Goal: Browse casually: Explore the website without a specific task or goal

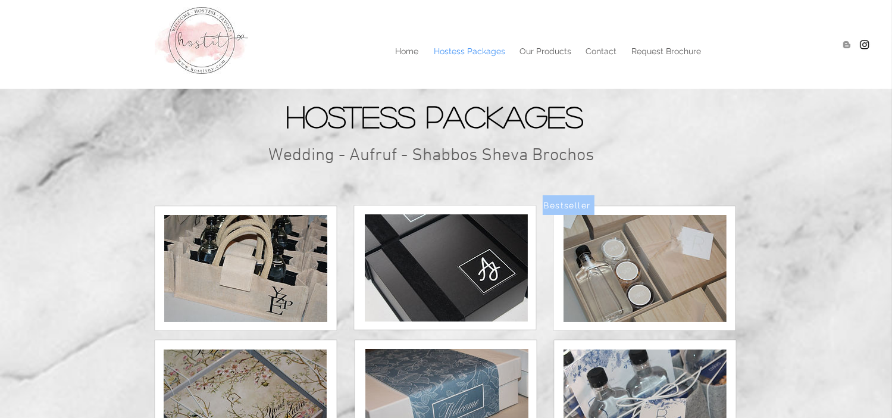
click at [612, 285] on img at bounding box center [645, 268] width 163 height 107
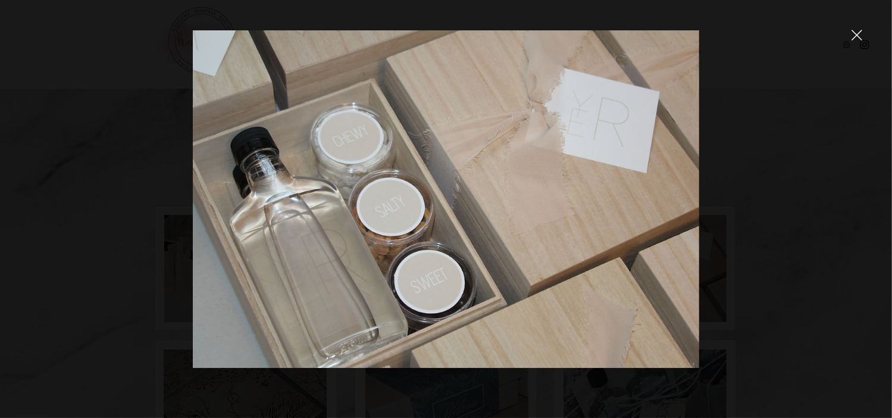
click at [857, 31] on icon "close" at bounding box center [857, 35] width 11 height 11
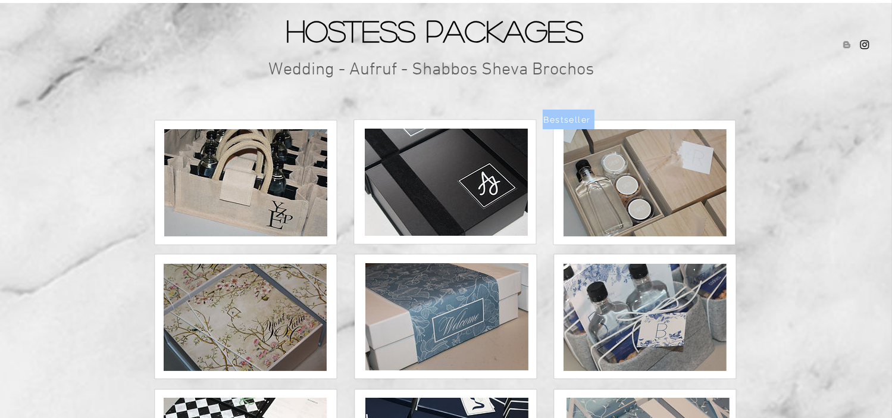
scroll to position [95, 0]
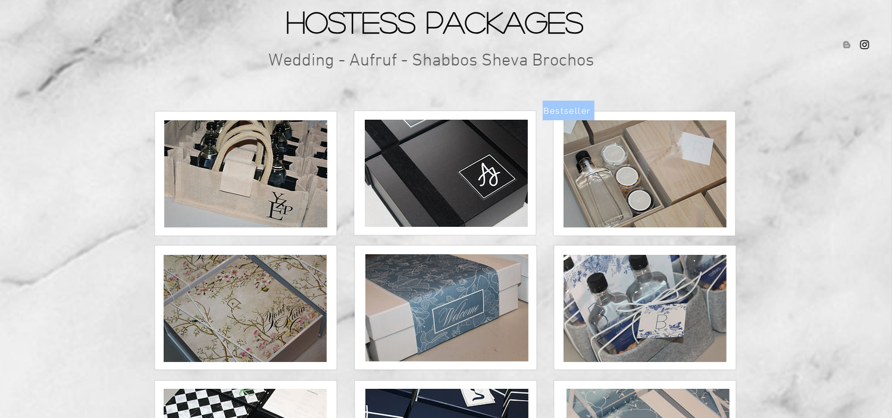
click at [637, 144] on img at bounding box center [645, 173] width 163 height 107
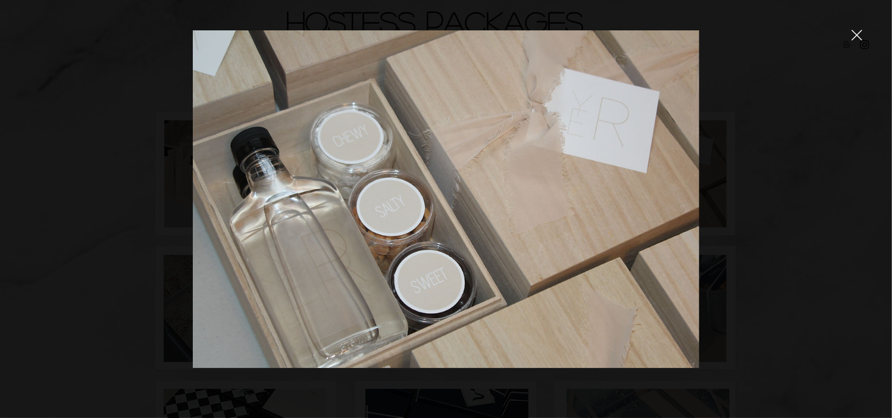
click at [856, 37] on icon "close" at bounding box center [857, 35] width 11 height 11
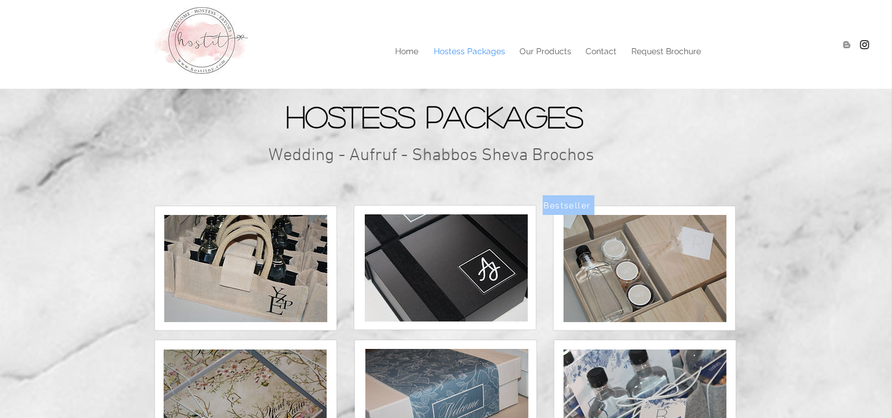
scroll to position [95, 0]
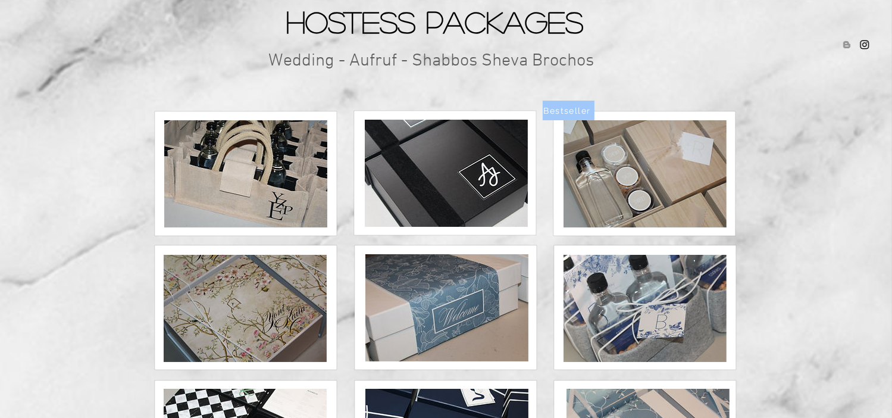
click at [443, 154] on img at bounding box center [446, 173] width 163 height 107
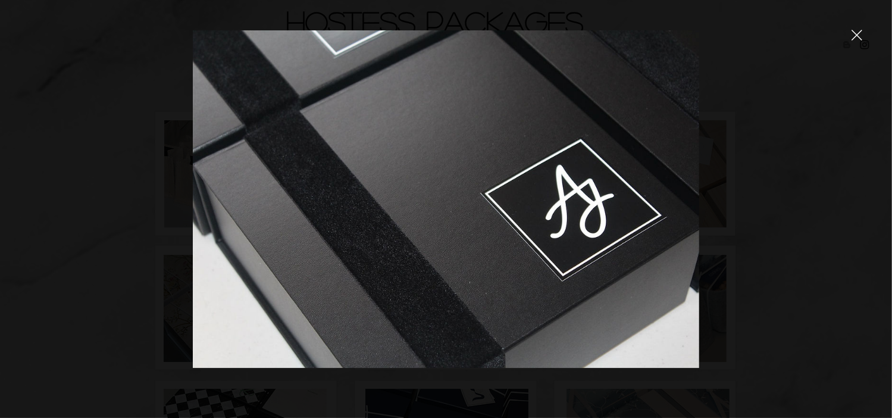
click at [859, 40] on icon "close" at bounding box center [857, 35] width 11 height 11
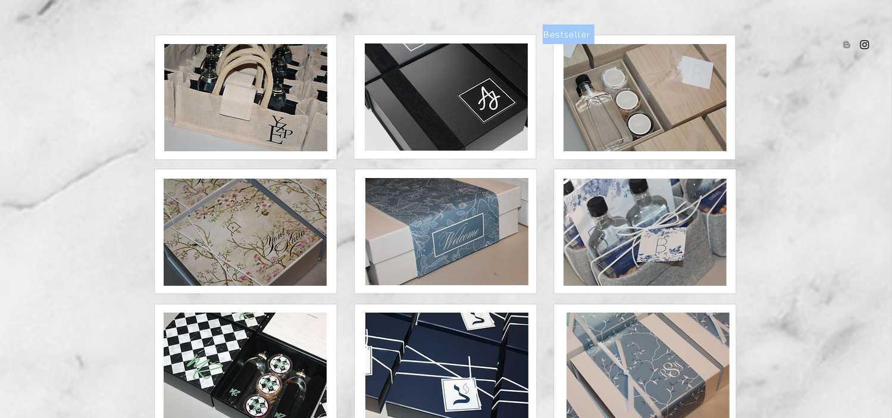
scroll to position [176, 0]
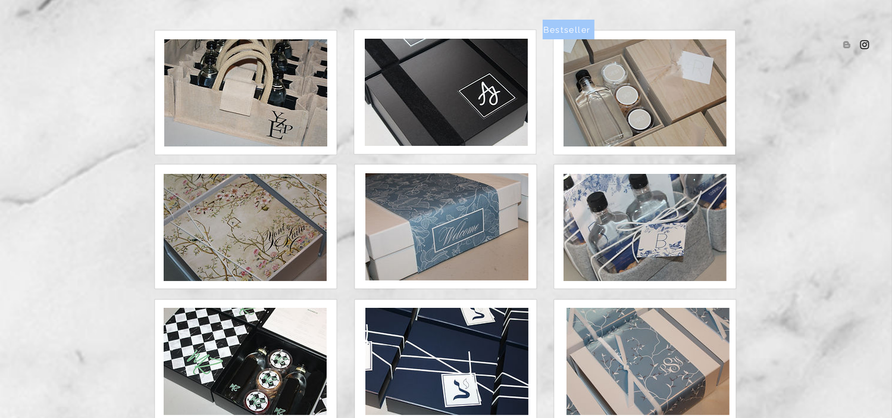
click at [464, 213] on img at bounding box center [446, 226] width 163 height 107
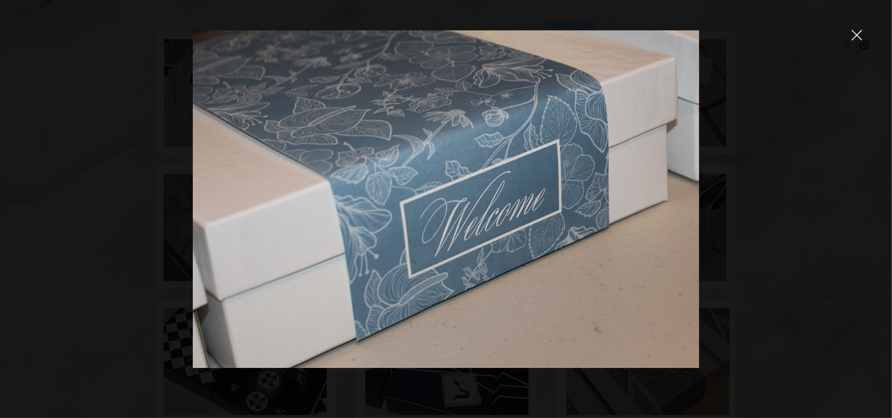
click at [855, 33] on icon "close" at bounding box center [857, 35] width 10 height 10
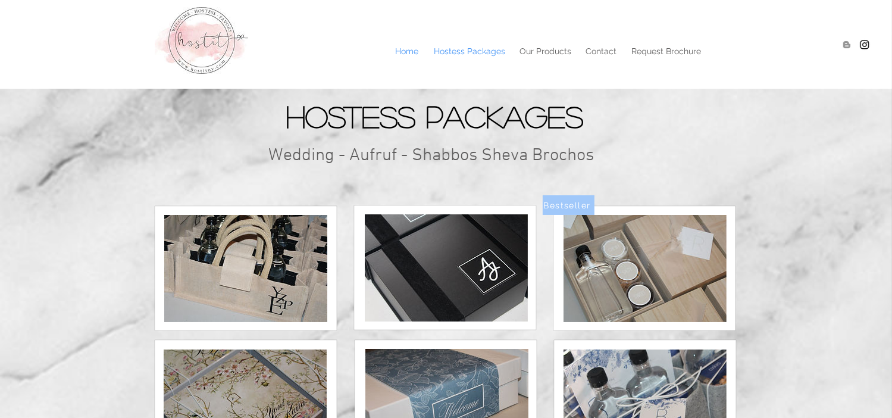
click at [412, 54] on p "Home" at bounding box center [407, 51] width 35 height 18
